Goal: Information Seeking & Learning: Learn about a topic

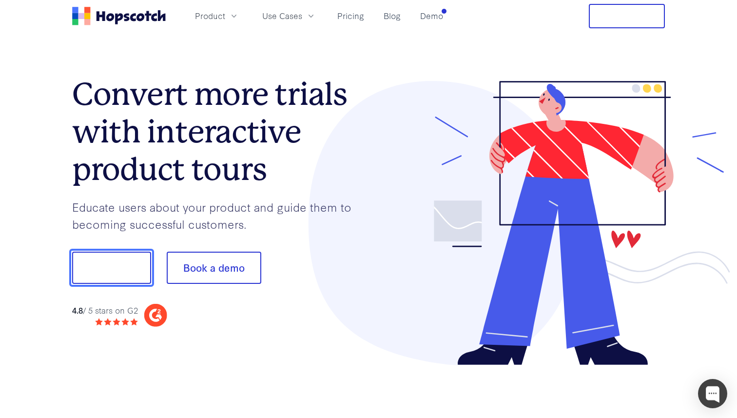
click at [138, 269] on button "Show me!" at bounding box center [111, 267] width 79 height 32
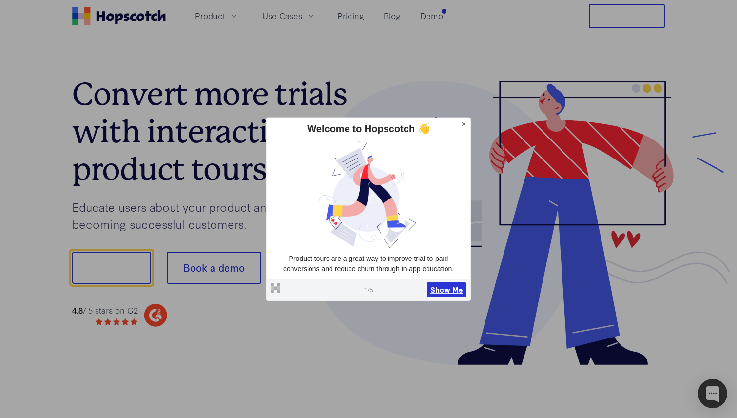
click at [435, 292] on button "Show Me" at bounding box center [446, 289] width 40 height 15
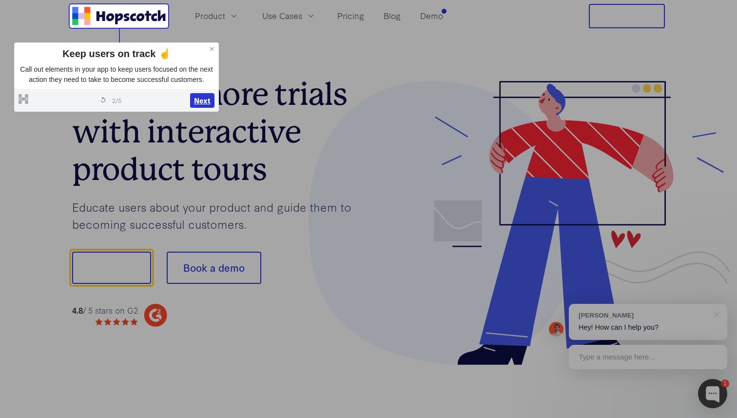
click at [196, 108] on button "Next" at bounding box center [202, 100] width 24 height 15
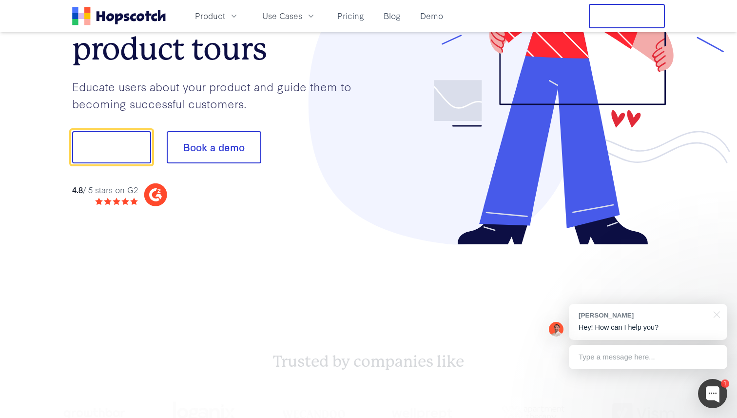
scroll to position [121, 0]
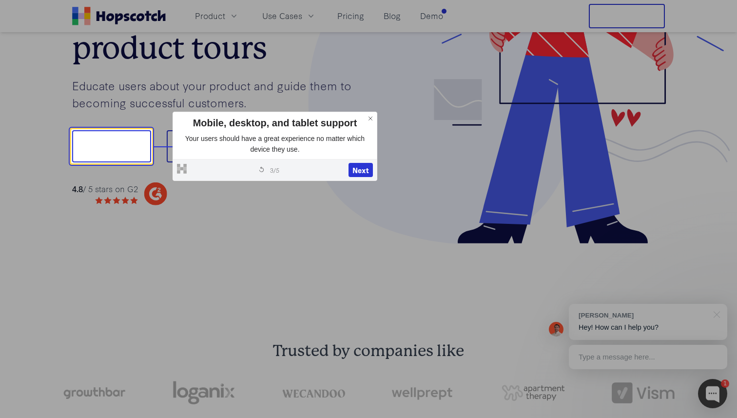
click at [373, 121] on icon at bounding box center [370, 118] width 7 height 7
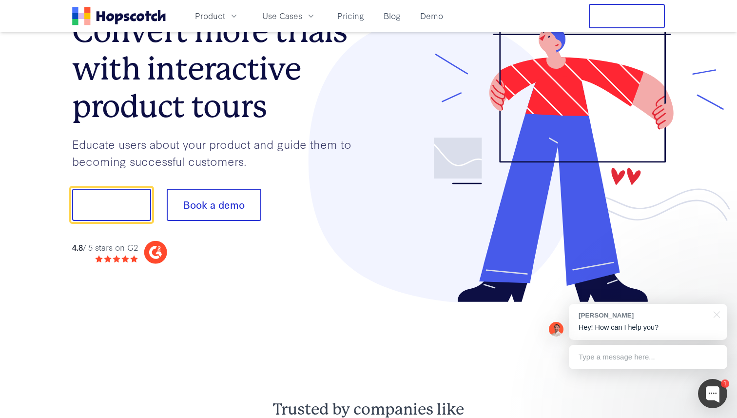
scroll to position [0, 0]
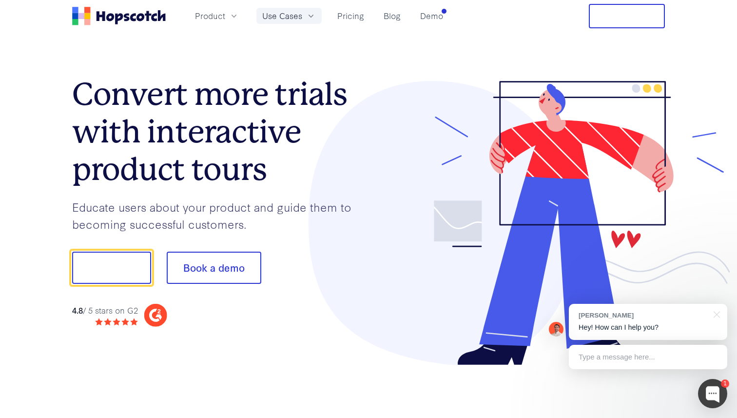
click at [305, 17] on button "Use Cases" at bounding box center [288, 16] width 65 height 16
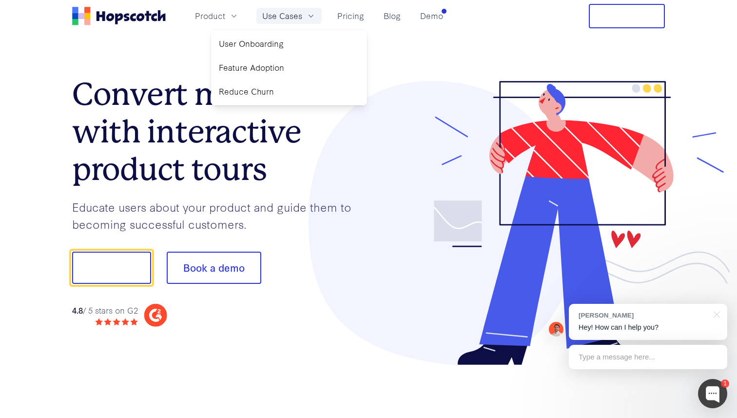
click at [304, 18] on button "Use Cases" at bounding box center [288, 16] width 65 height 16
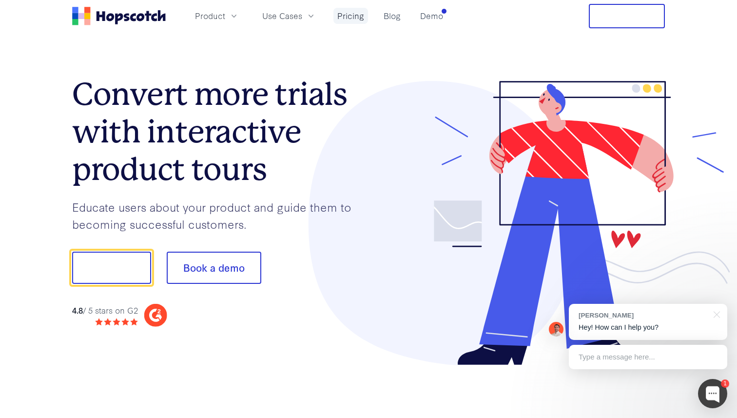
click at [341, 18] on link "Pricing" at bounding box center [350, 16] width 35 height 16
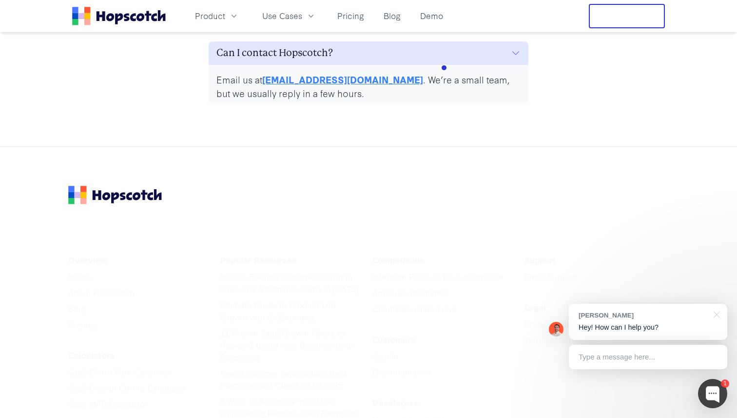
scroll to position [4950, 0]
